Goal: Information Seeking & Learning: Learn about a topic

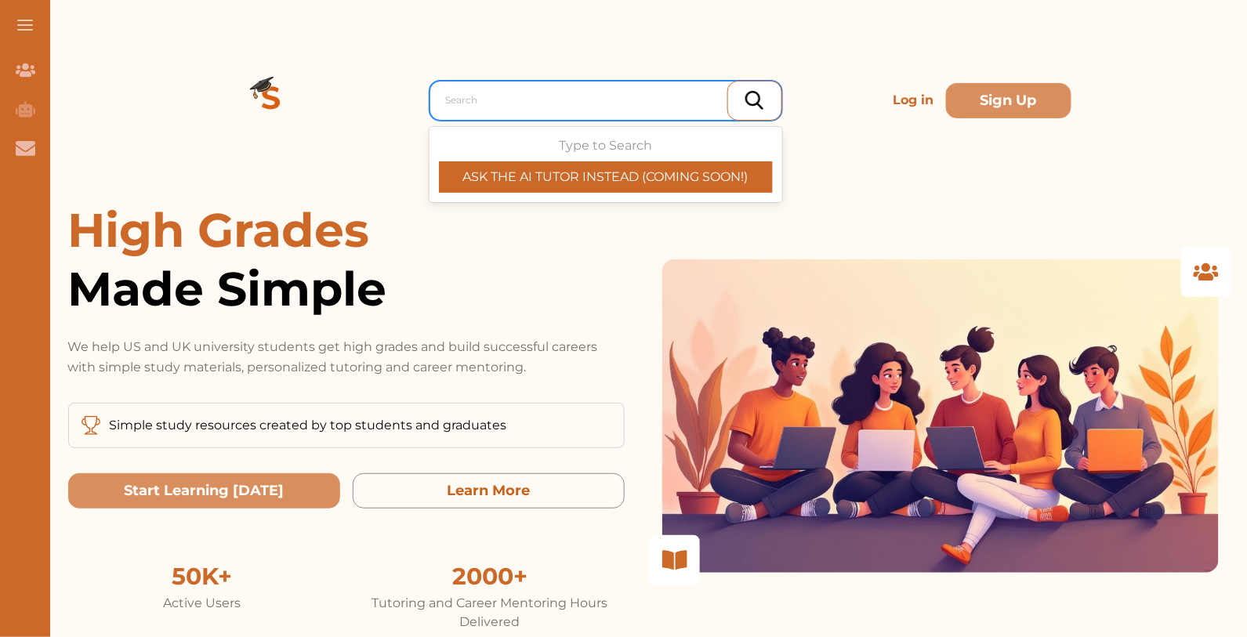
click at [644, 93] on div at bounding box center [610, 100] width 328 height 22
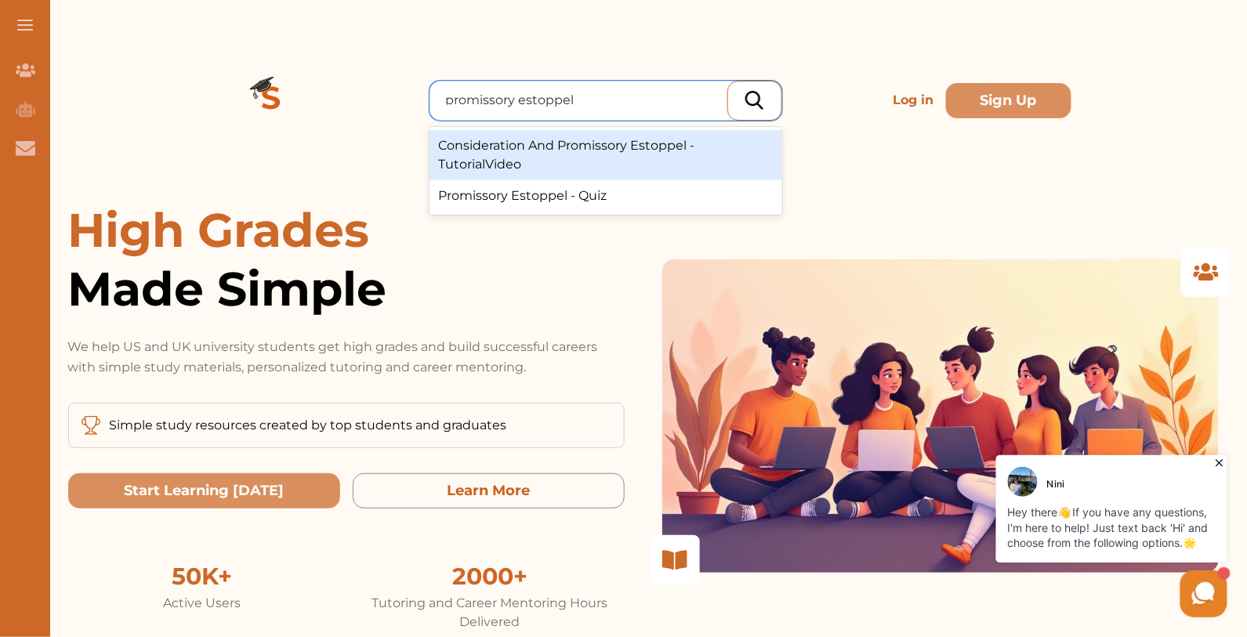
type input "promissory estoppel"
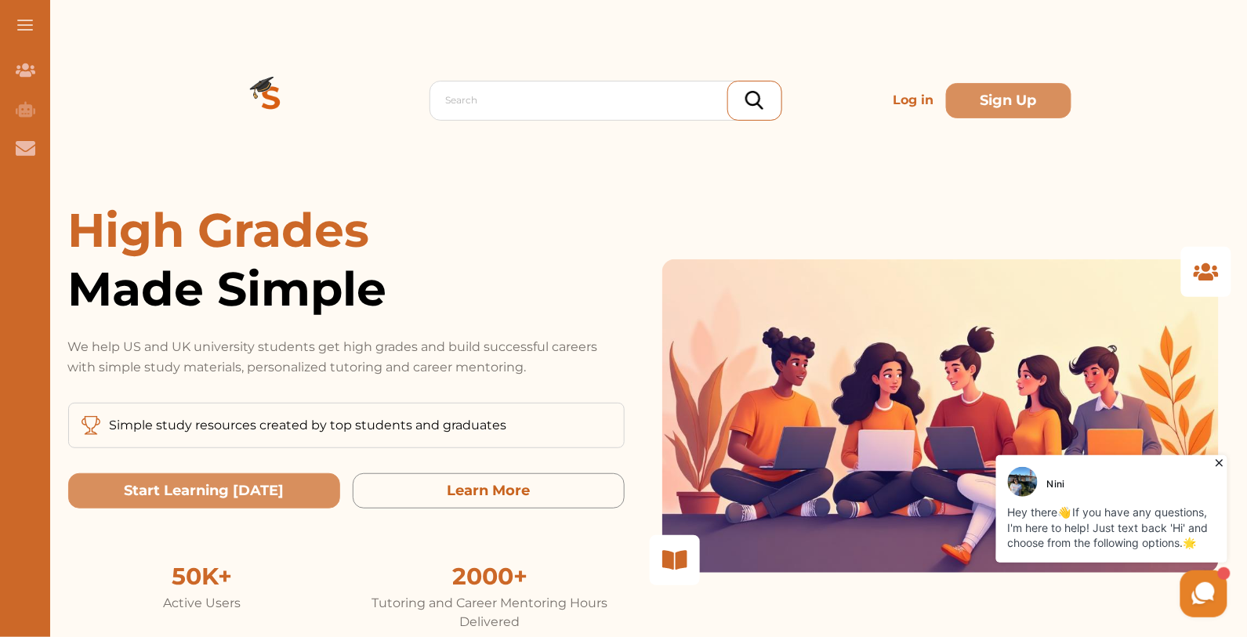
click at [904, 101] on p "Log in" at bounding box center [913, 100] width 53 height 31
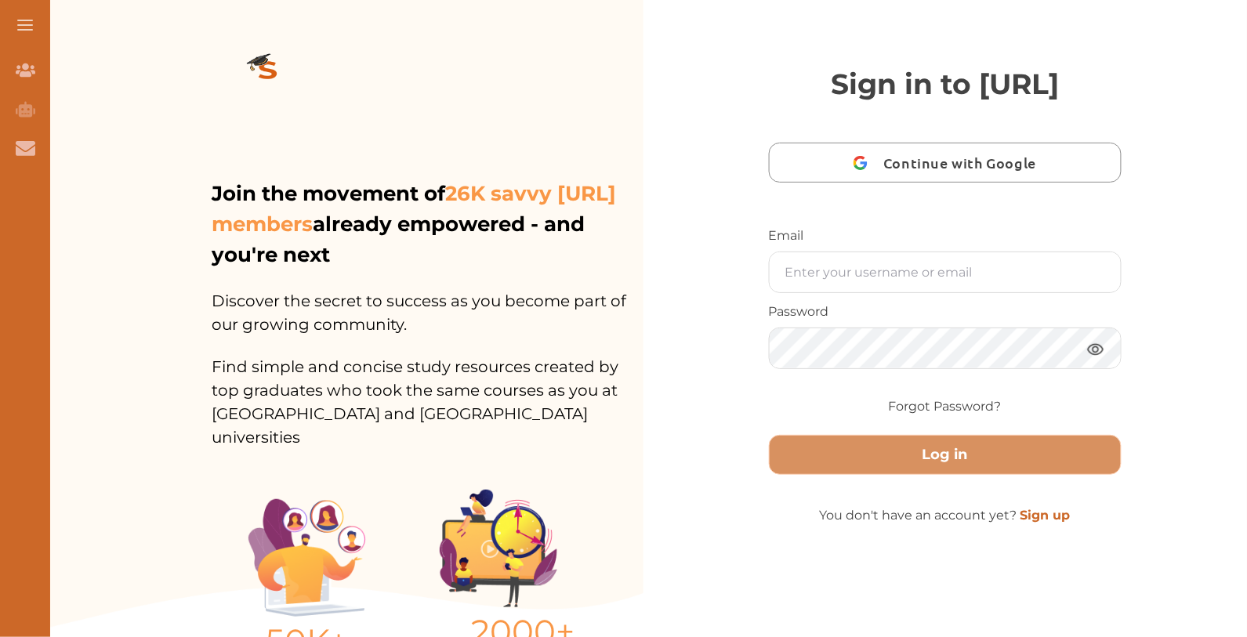
click at [820, 335] on div "Email Password Forgot Password?" at bounding box center [946, 325] width 354 height 196
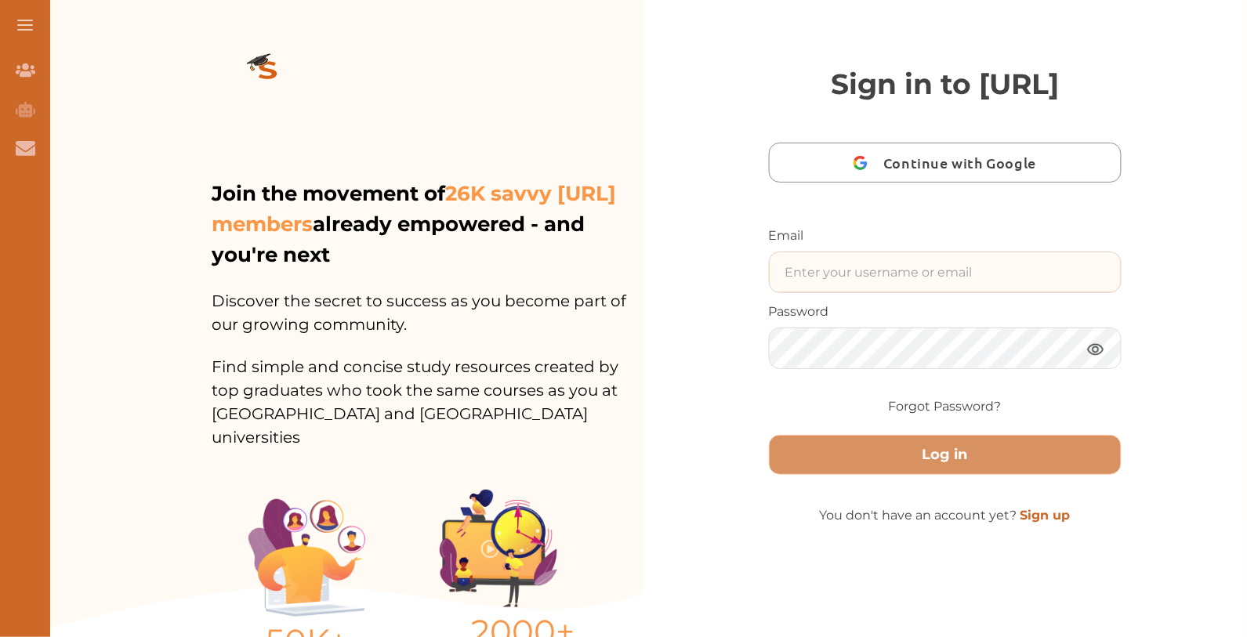
click at [818, 292] on input "text" at bounding box center [946, 272] width 352 height 40
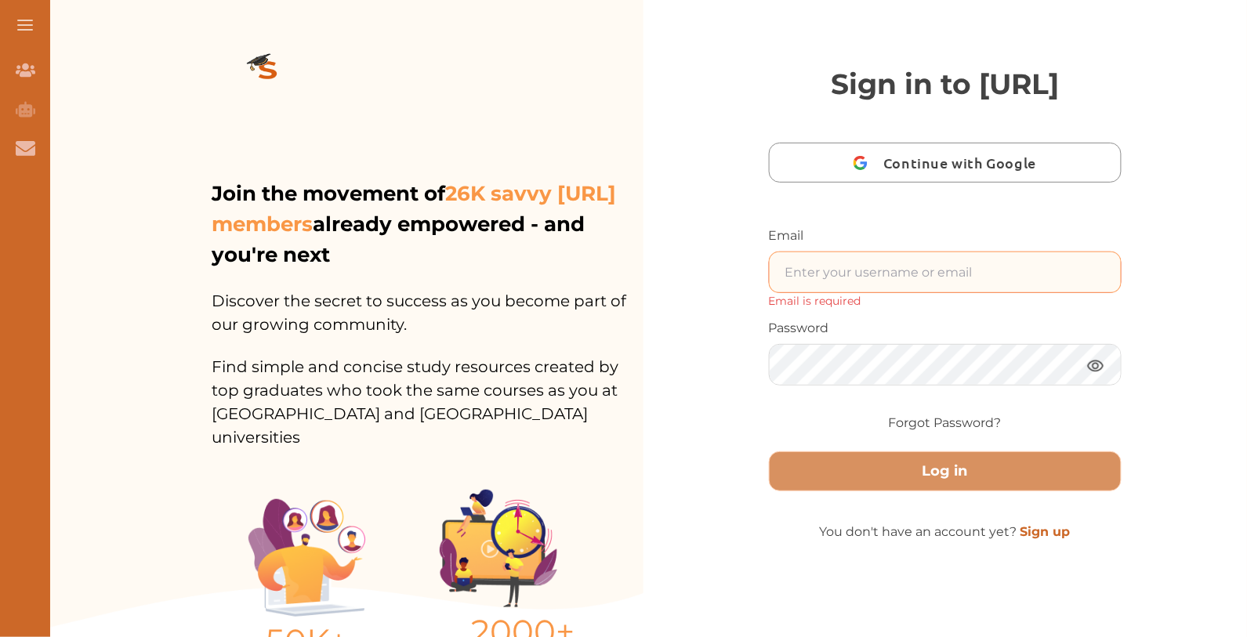
type input "[EMAIL_ADDRESS]"
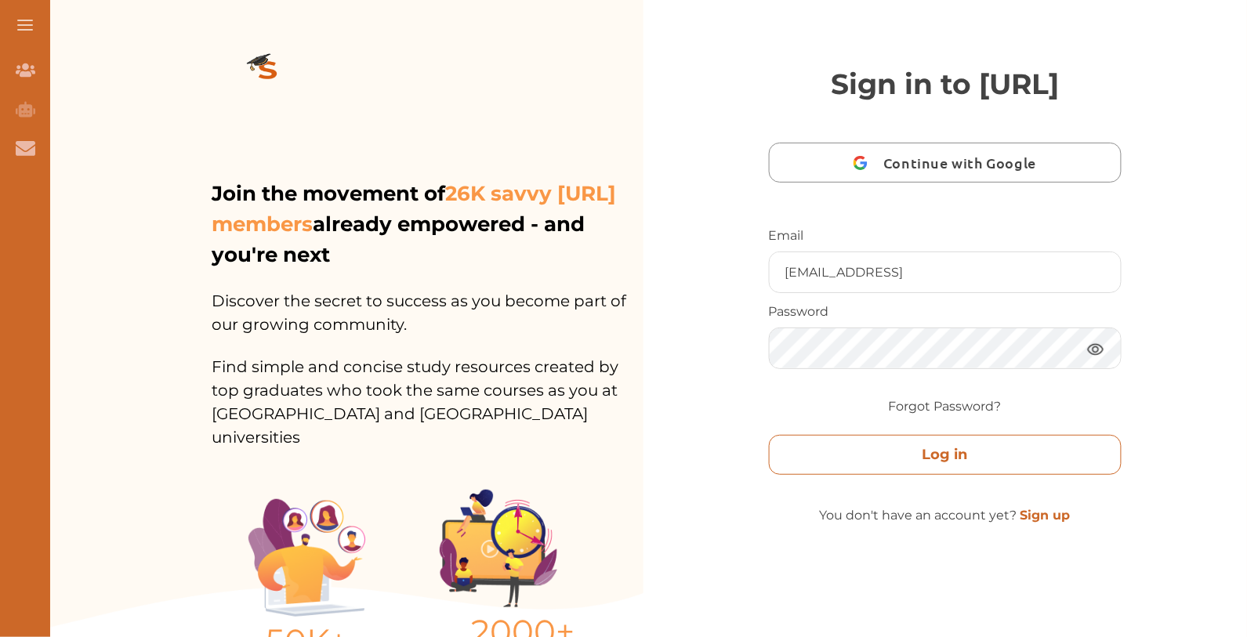
click at [1011, 475] on button "Log in" at bounding box center [946, 455] width 354 height 40
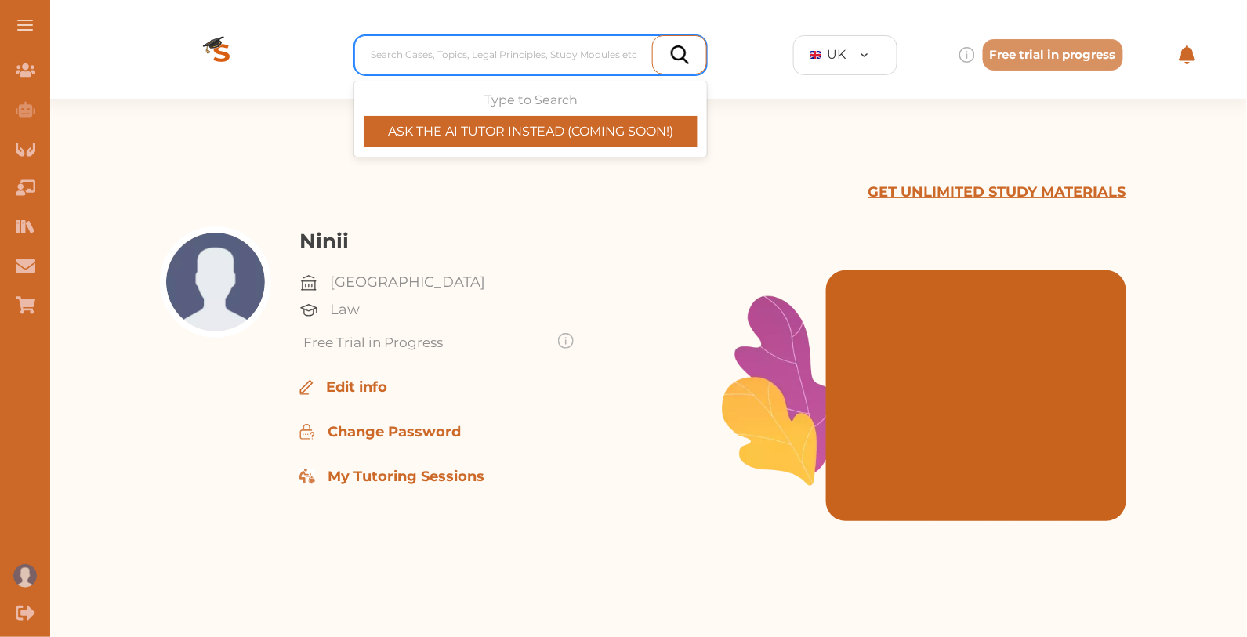
click at [494, 45] on div at bounding box center [535, 55] width 328 height 22
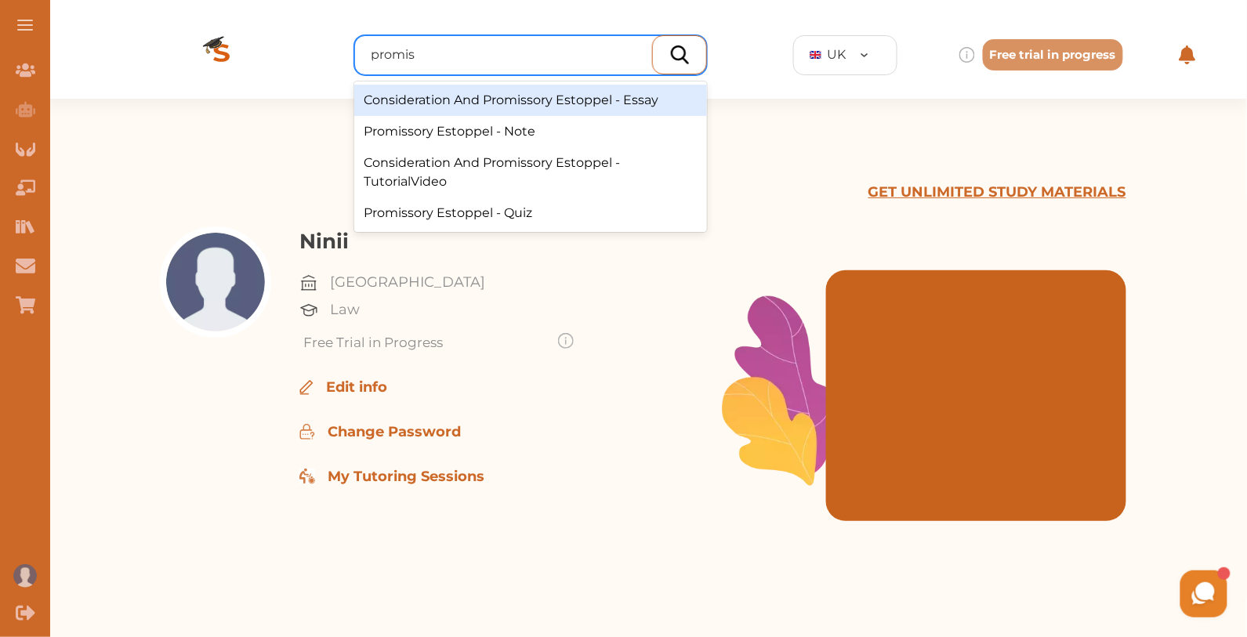
type input "promiss"
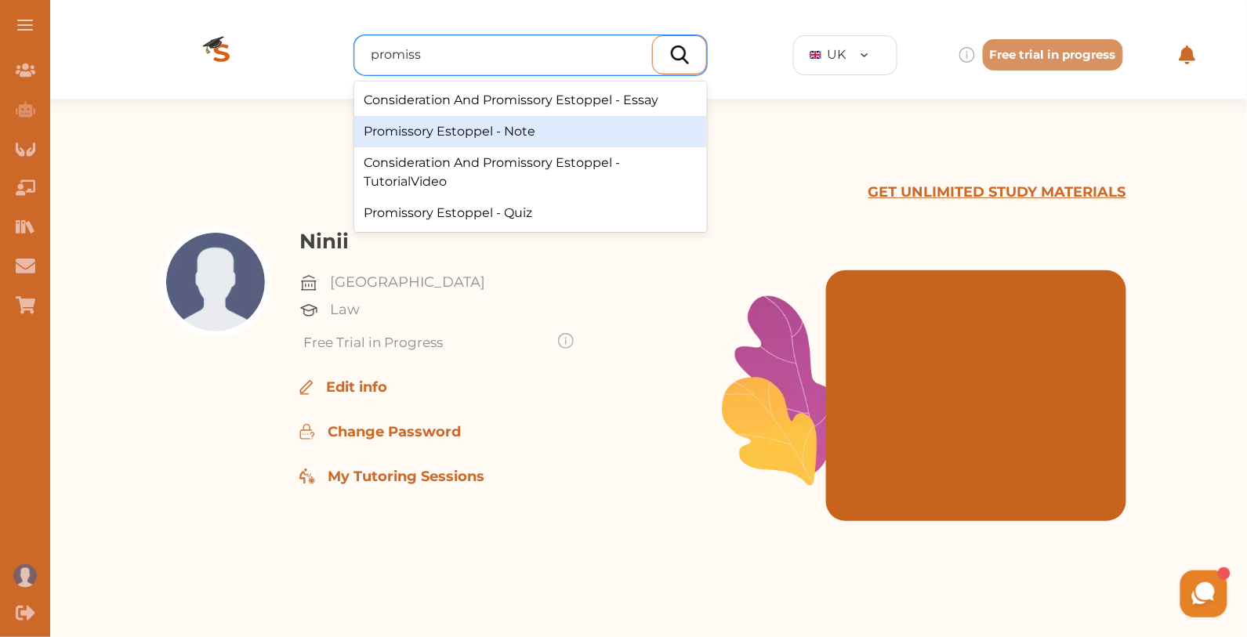
click at [513, 136] on div "Promissory Estoppel - Note" at bounding box center [530, 131] width 353 height 31
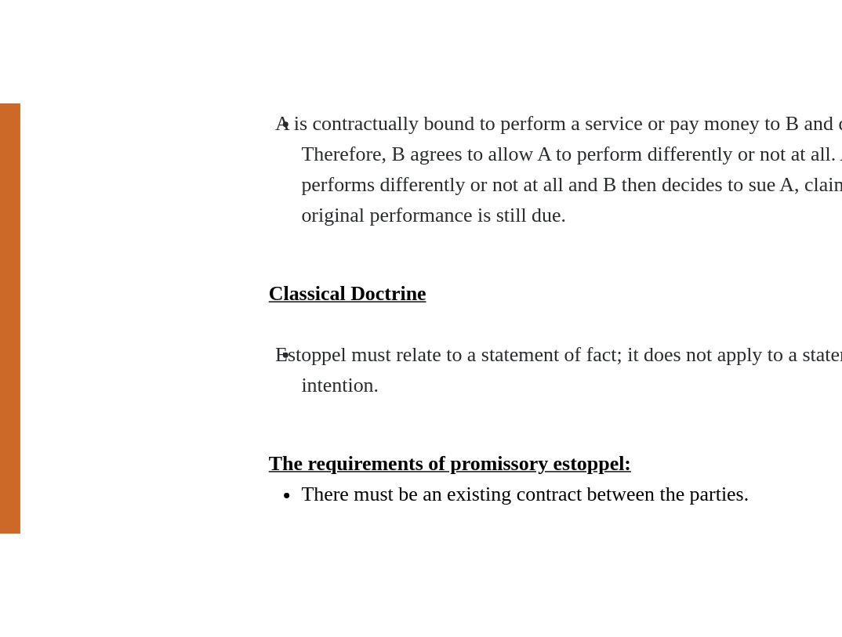
scroll to position [735, 0]
